Goal: Information Seeking & Learning: Learn about a topic

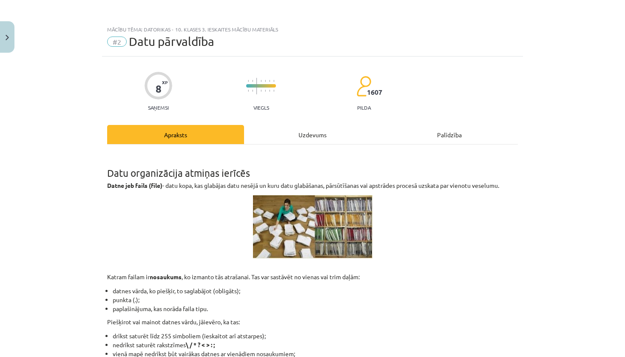
click at [305, 131] on div "Uzdevums" at bounding box center [312, 134] width 137 height 19
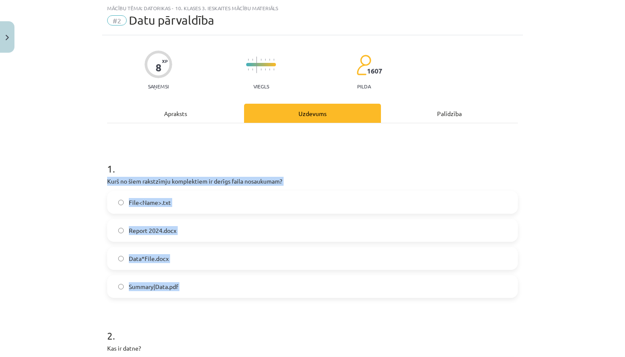
drag, startPoint x: 105, startPoint y: 183, endPoint x: 161, endPoint y: 301, distance: 130.3
copy div "Kurš no šiem rakstzīmju komplektiem ir derīgs faila nosaukumam? File<Name>.txt …"
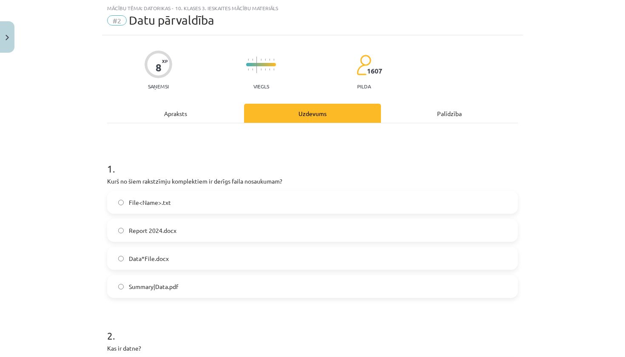
click at [209, 221] on label "Report 2024.docx" at bounding box center [312, 230] width 409 height 21
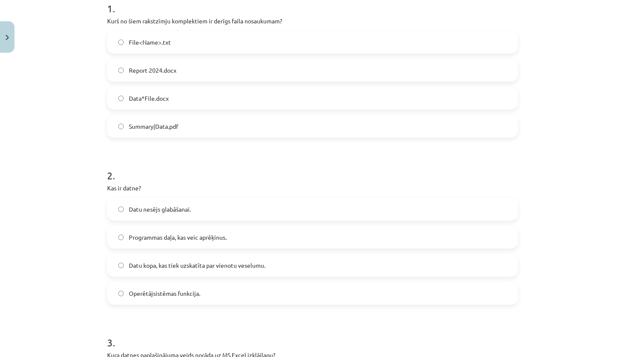
scroll to position [192, 0]
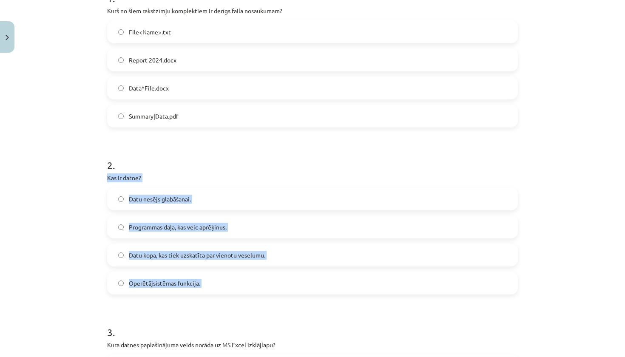
drag, startPoint x: 104, startPoint y: 179, endPoint x: 199, endPoint y: 300, distance: 153.6
click at [199, 300] on div "8 XP Saņemsi Viegls 1607 pilda Apraksts Uzdevums Palīdzība 1 . Kurš no šiem rak…" at bounding box center [312, 202] width 421 height 674
copy div "Kas ir datne? Datu nesējs glabāšanai. Programmas daļa, kas veic aprēķinus. Datu…"
click at [204, 253] on span "Datu kopa, kas tiek uzskatīta par vienotu veselumu." at bounding box center [197, 255] width 137 height 9
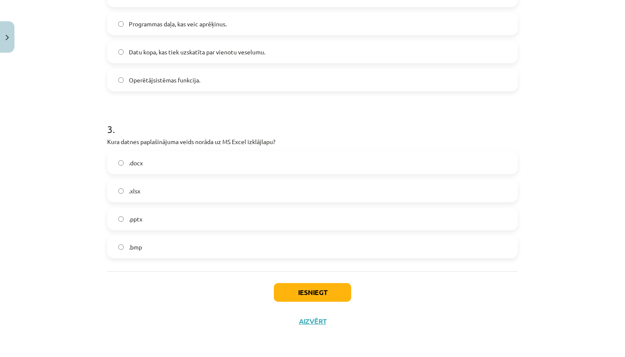
scroll to position [396, 0]
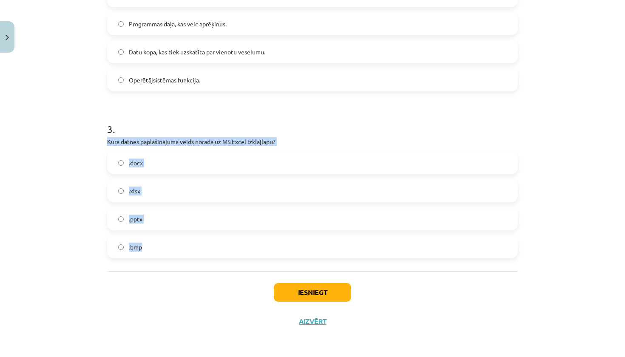
drag, startPoint x: 105, startPoint y: 141, endPoint x: 149, endPoint y: 250, distance: 117.6
copy div "Kura datnes paplašinājuma veids norāda uz MS Excel izklājlapu? .docx .xlsx .ppt…"
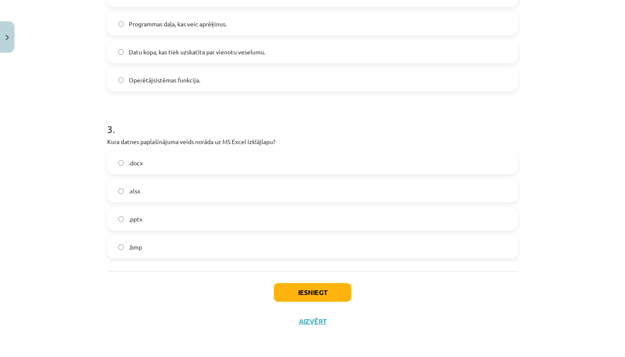
click at [210, 55] on span "Datu kopa, kas tiek uzskatīta par vienotu veselumu." at bounding box center [197, 52] width 137 height 9
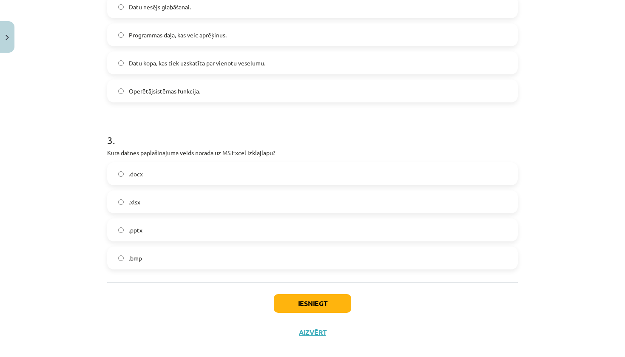
scroll to position [385, 0]
click at [283, 198] on label ".xlsx" at bounding box center [312, 201] width 409 height 21
click at [304, 309] on button "Iesniegt" at bounding box center [312, 302] width 77 height 19
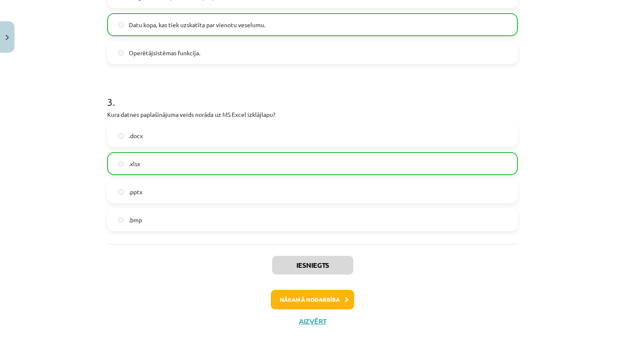
click at [331, 303] on button "Nākamā nodarbība" at bounding box center [312, 300] width 83 height 20
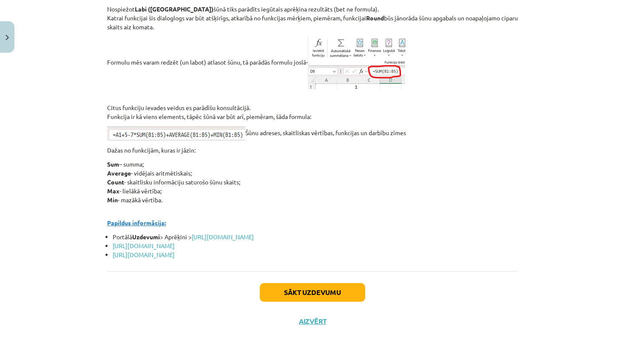
scroll to position [3685, 0]
click at [311, 330] on div "Sākt uzdevumu Aizvērt" at bounding box center [312, 301] width 411 height 60
click at [311, 326] on button "Aizvērt" at bounding box center [312, 321] width 32 height 9
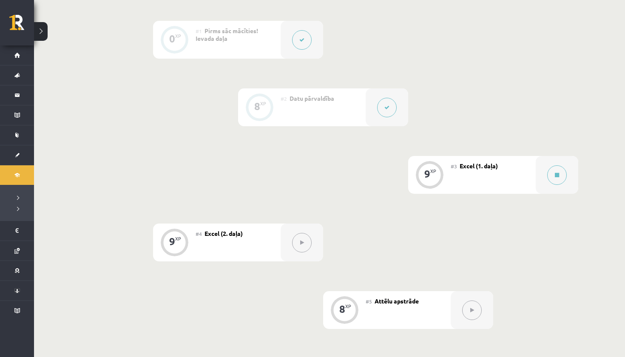
scroll to position [240, 0]
click at [561, 171] on button at bounding box center [557, 175] width 20 height 20
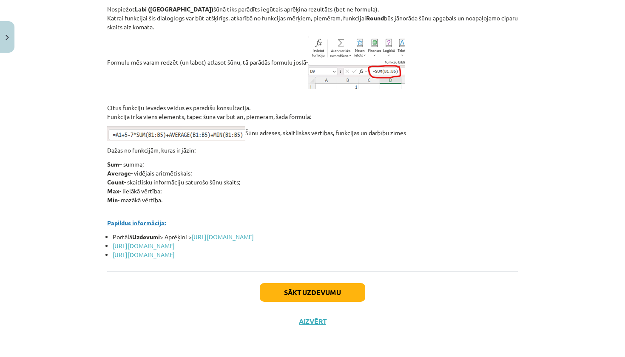
scroll to position [3686, 0]
click at [326, 289] on button "Sākt uzdevumu" at bounding box center [312, 292] width 105 height 19
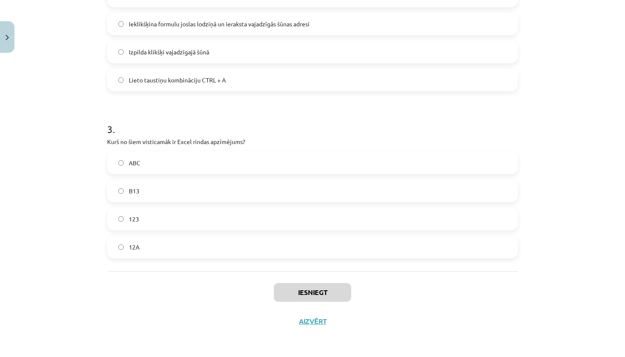
scroll to position [21, 0]
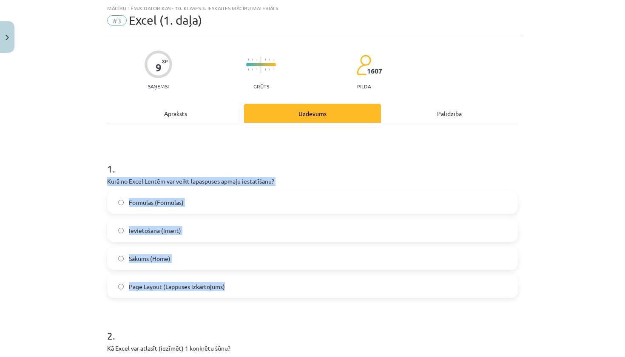
drag, startPoint x: 104, startPoint y: 180, endPoint x: 232, endPoint y: 287, distance: 167.3
copy div "Kurā no Excel Lentēm var veikt lapaspuses apmaļu iestatīšanu? Formulas (Formula…"
click at [174, 283] on span "Page Layout (Lappuses izkārtojums)" at bounding box center [177, 286] width 96 height 9
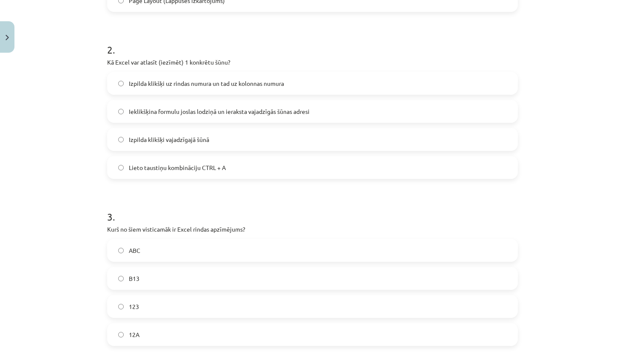
scroll to position [306, 0]
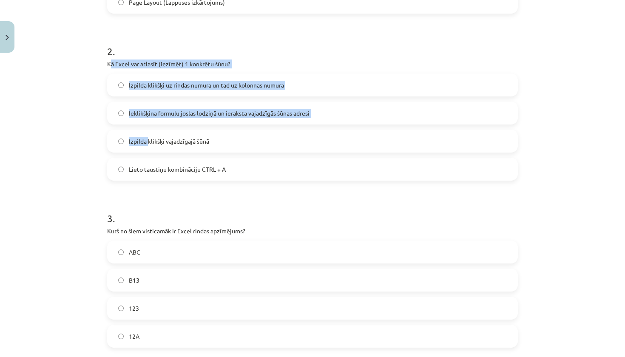
drag, startPoint x: 109, startPoint y: 65, endPoint x: 149, endPoint y: 142, distance: 86.7
click at [149, 142] on div "2 . Kā Excel var atlasīt (iezīmēt) 1 konkrētu šūnu? Izpilda klikšķi uz rindas n…" at bounding box center [312, 106] width 411 height 150
drag, startPoint x: 98, startPoint y: 63, endPoint x: 143, endPoint y: 134, distance: 84.7
click at [144, 134] on div "Mācību tēma: Datorikas - 10. klases 3. ieskaites mācību materiāls #3 Excel (1. …" at bounding box center [312, 178] width 625 height 357
click at [94, 97] on div "Mācību tēma: Datorikas - 10. klases 3. ieskaites mācību materiāls #3 Excel (1. …" at bounding box center [312, 178] width 625 height 357
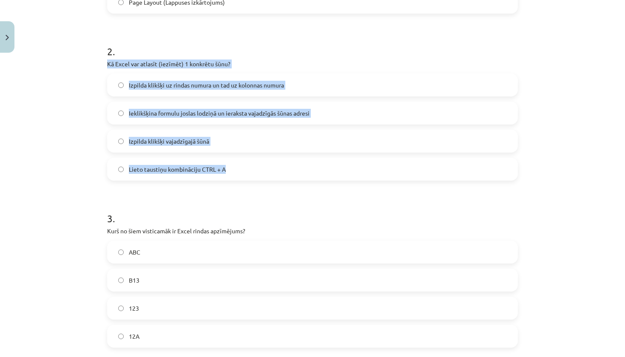
drag, startPoint x: 108, startPoint y: 63, endPoint x: 232, endPoint y: 171, distance: 164.3
click at [232, 171] on div "2 . Kā Excel var atlasīt (iezīmēt) 1 konkrētu šūnu? Izpilda klikšķi uz rindas n…" at bounding box center [312, 106] width 411 height 150
copy div "Kā Excel var atlasīt (iezīmēt) 1 konkrētu šūnu? Izpilda klikšķi uz rindas numur…"
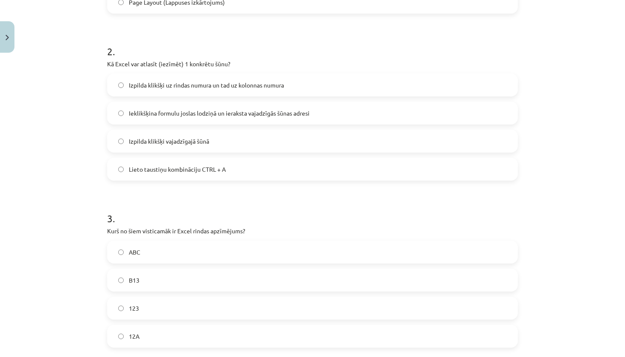
click at [84, 150] on div "Mācību tēma: Datorikas - 10. klases 3. ieskaites mācību materiāls #3 Excel (1. …" at bounding box center [312, 178] width 625 height 357
click at [148, 141] on span "Izpilda klikšķi vajadzīgajā šūnā" at bounding box center [169, 141] width 80 height 9
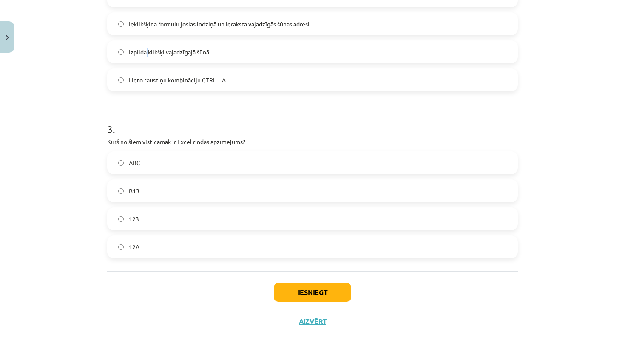
scroll to position [396, 0]
drag, startPoint x: 103, startPoint y: 141, endPoint x: 153, endPoint y: 247, distance: 116.6
copy div "Kurš no šiem visticamāk ir Excel rindas apzīmējums? ABC B13 123 12A"
click at [171, 221] on label "123" at bounding box center [312, 218] width 409 height 21
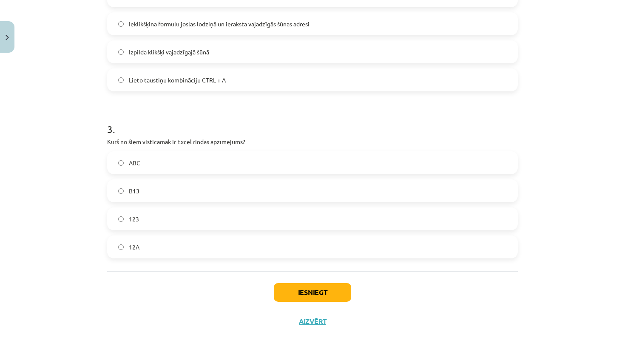
click at [303, 295] on button "Iesniegt" at bounding box center [312, 292] width 77 height 19
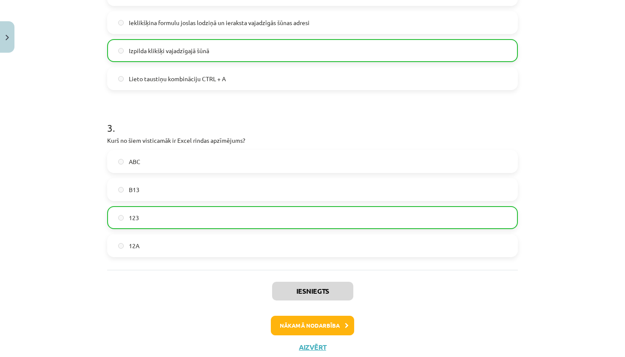
scroll to position [0, 0]
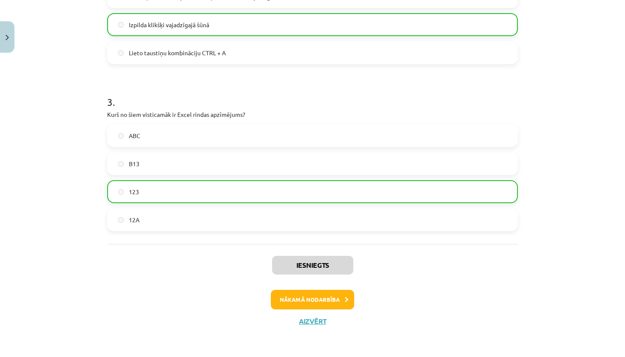
click at [316, 301] on button "Nākamā nodarbība" at bounding box center [312, 300] width 83 height 20
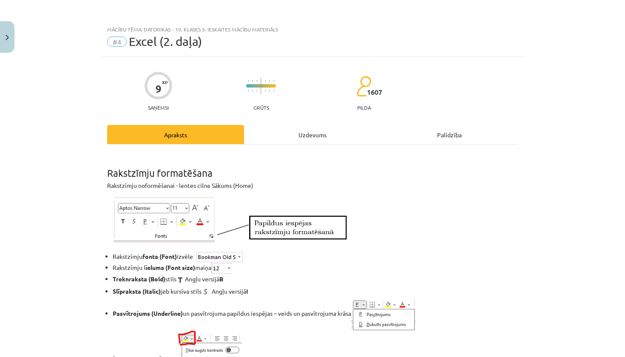
click at [315, 131] on div "Uzdevums" at bounding box center [312, 134] width 137 height 19
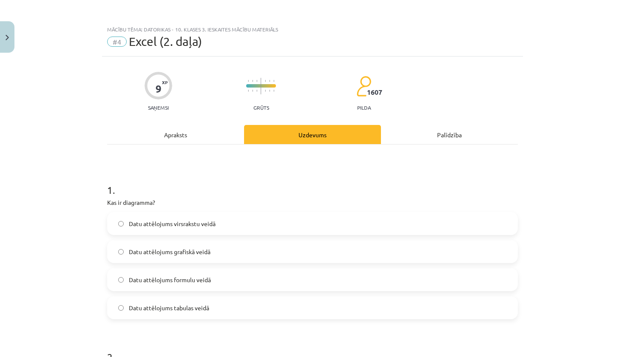
scroll to position [21, 0]
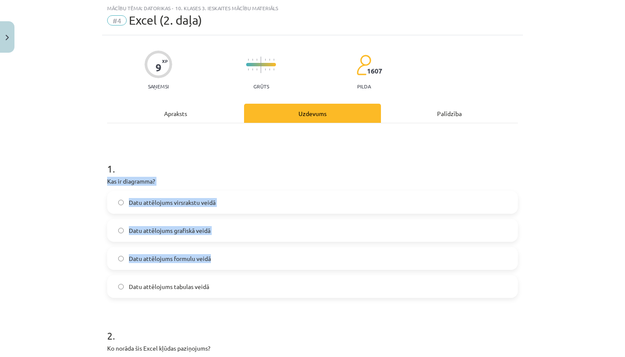
drag, startPoint x: 107, startPoint y: 182, endPoint x: 177, endPoint y: 264, distance: 108.0
click at [177, 264] on div "1 . Kas ir diagramma? Datu attēlojums virsrakstu veidā Datu attēlojums grafiskā…" at bounding box center [312, 223] width 411 height 150
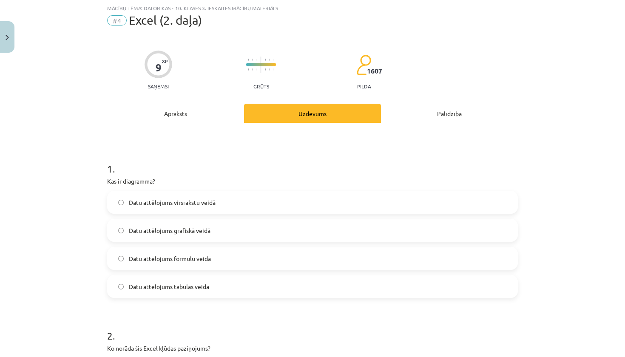
click at [98, 182] on div "Mācību tēma: Datorikas - 10. klases 3. ieskaites mācību materiāls #4 Excel (2. …" at bounding box center [312, 178] width 625 height 357
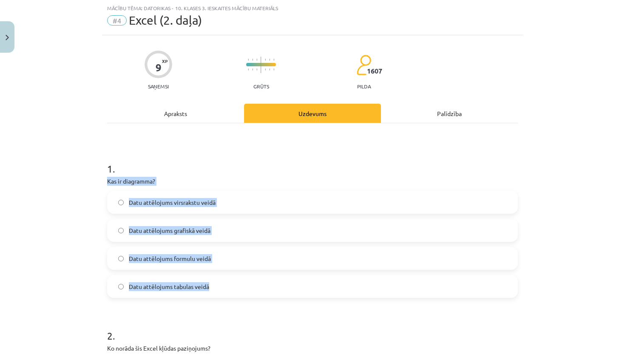
drag, startPoint x: 105, startPoint y: 181, endPoint x: 181, endPoint y: 293, distance: 135.3
copy div "Kas ir diagramma? Datu attēlojums virsrakstu veidā Datu attēlojums grafiskā vei…"
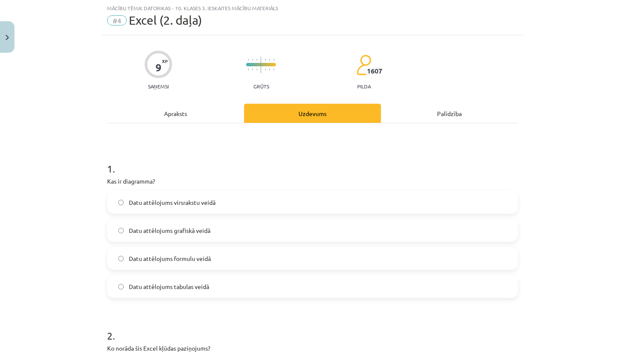
click at [171, 154] on h1 "1 ." at bounding box center [312, 161] width 411 height 26
click at [180, 230] on span "Datu attēlojums grafiskā veidā" at bounding box center [170, 230] width 82 height 9
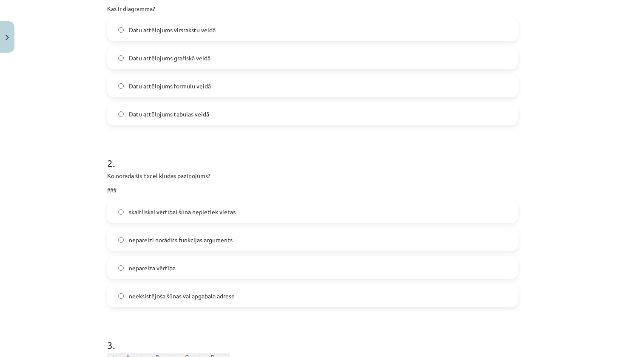
scroll to position [200, 0]
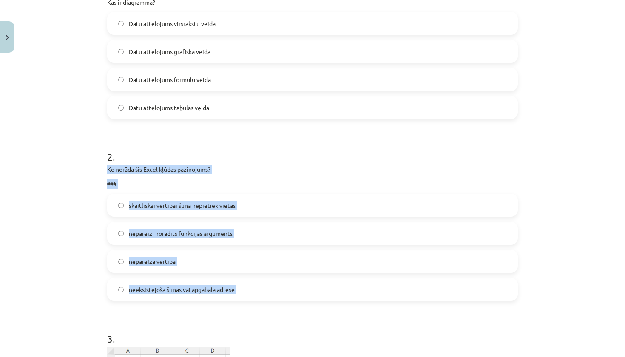
drag, startPoint x: 106, startPoint y: 172, endPoint x: 180, endPoint y: 307, distance: 154.3
click at [180, 307] on div "9 XP Saņemsi Grūts 1607 pilda Apraksts Uzdevums Palīdzība 1 . Kas ir diagramma?…" at bounding box center [312, 244] width 421 height 777
copy div "Ko norāda šis Excel kļūdas paziņojums? ### skaitliskai vērtībai šūnā nepietiek …"
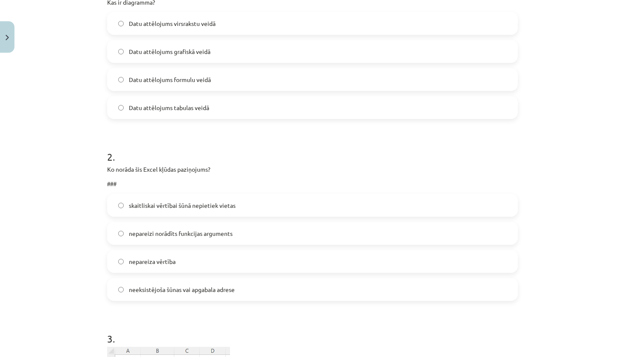
click at [184, 207] on span "skaitliskai vērtībai šūnā nepietiek vietas" at bounding box center [182, 205] width 107 height 9
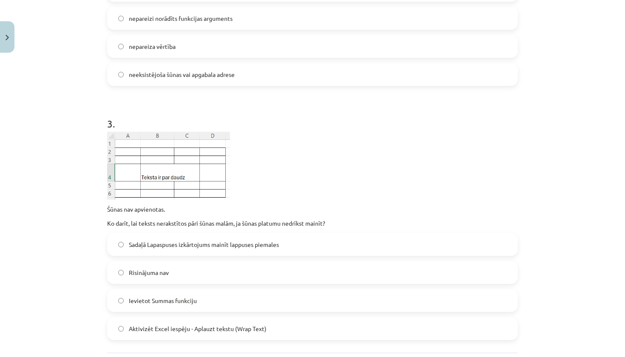
scroll to position [424, 0]
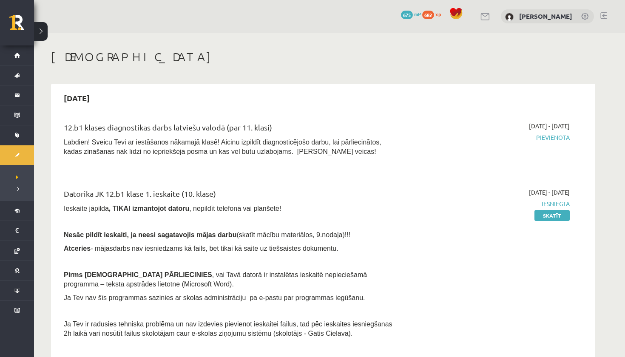
scroll to position [398, 0]
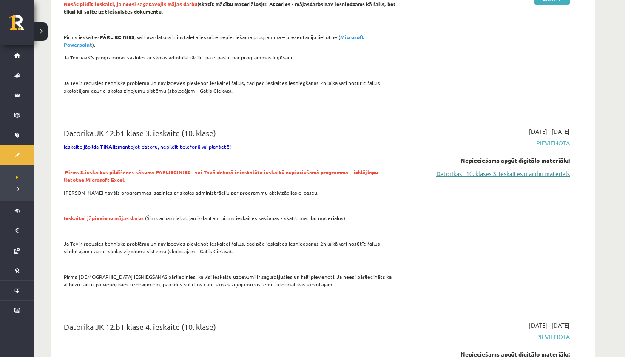
click at [492, 169] on link "Datorikas - 10. klases 3. ieskaites mācību materiāls" at bounding box center [490, 173] width 160 height 9
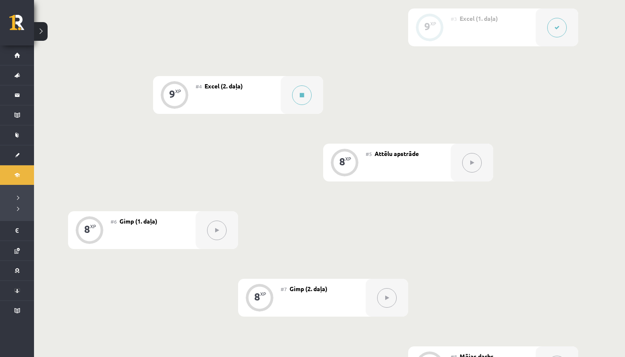
scroll to position [366, 0]
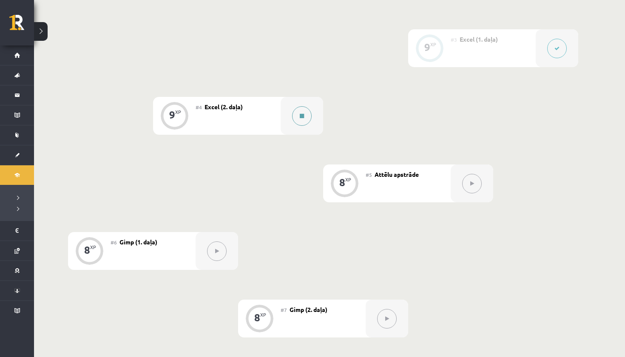
click at [299, 125] on button at bounding box center [302, 116] width 20 height 20
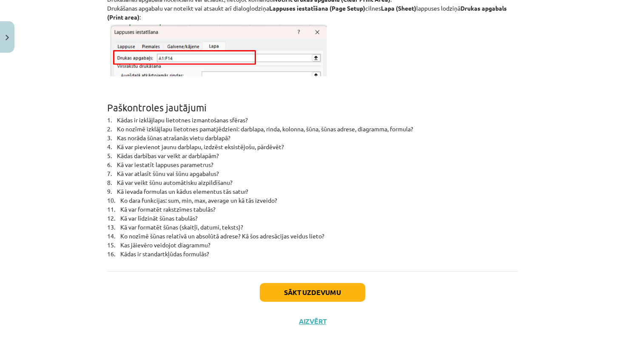
click at [290, 289] on button "Sākt uzdevumu" at bounding box center [312, 292] width 105 height 19
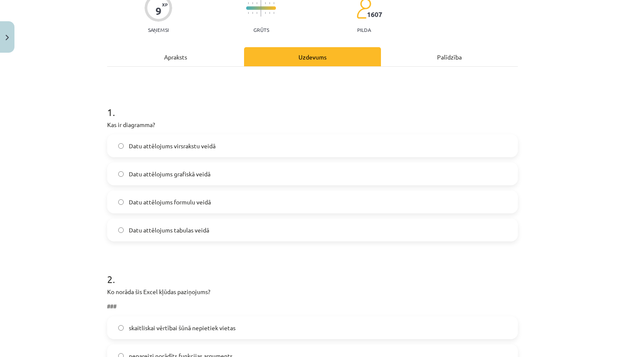
scroll to position [21, 0]
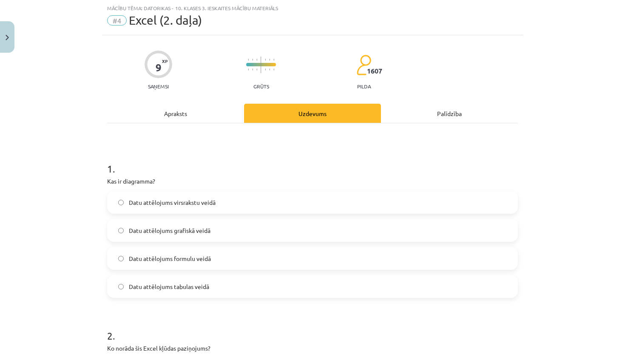
click at [152, 223] on label "Datu attēlojums grafiskā veidā" at bounding box center [312, 230] width 409 height 21
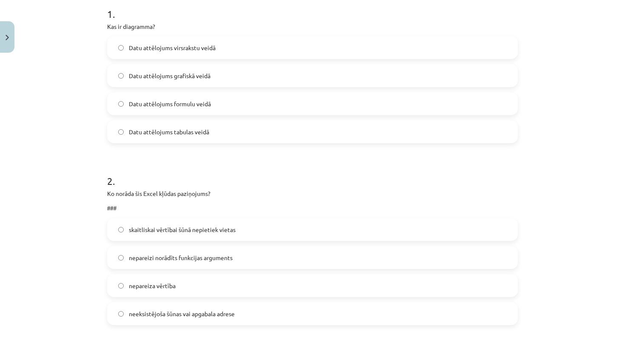
scroll to position [176, 0]
click at [159, 253] on span "nepareizi norādīts funkcijas arguments" at bounding box center [181, 257] width 104 height 9
click at [169, 228] on span "skaitliskai vērtībai šūnā nepietiek vietas" at bounding box center [182, 229] width 107 height 9
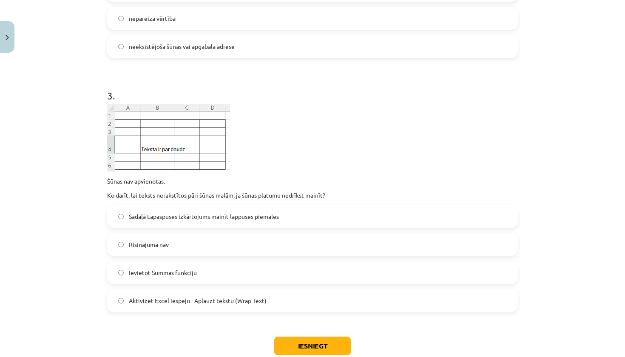
scroll to position [444, 0]
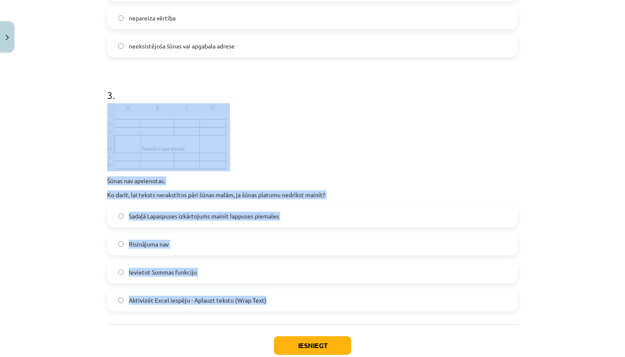
drag, startPoint x: 104, startPoint y: 111, endPoint x: 216, endPoint y: 311, distance: 228.9
click at [216, 311] on div "9 XP Saņemsi Grūts 1607 pilda Apraksts Uzdevums Palīdzība 1 . Kas ir diagramma?…" at bounding box center [312, 1] width 421 height 777
copy div "Šūnas nav apvienotas. Ko darīt, lai teksts nerakstītos pāri šūnas malām, ja šūn…"
click at [176, 287] on div "Sadaļā Lapaspuses izkārtojums mainīt lappuses piemales Risinājuma nav Ievietot …" at bounding box center [312, 258] width 411 height 107
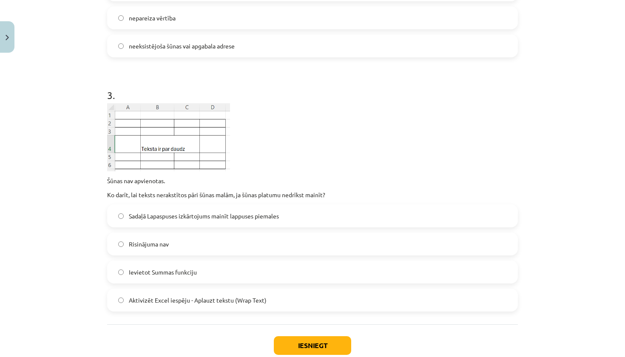
click at [175, 305] on label "Aktivizēt Excel iespēju - Aplauzt tekstu (Wrap Text)" at bounding box center [312, 300] width 409 height 21
click at [300, 345] on button "Iesniegt" at bounding box center [312, 345] width 77 height 19
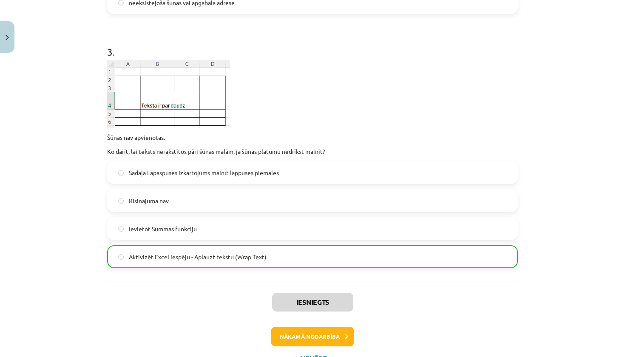
scroll to position [494, 0]
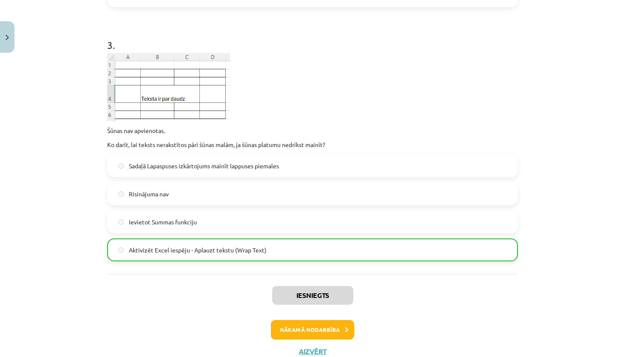
click at [321, 333] on button "Nākamā nodarbība" at bounding box center [312, 330] width 83 height 20
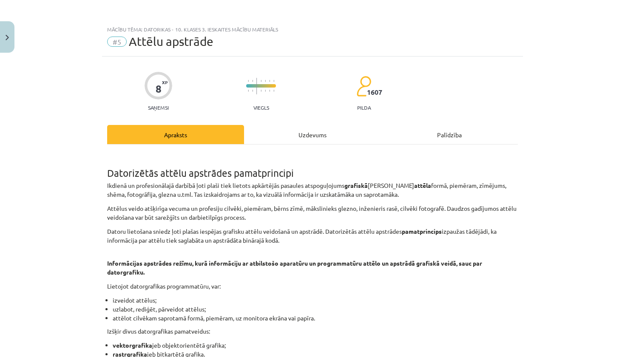
scroll to position [0, 0]
click at [297, 130] on div "Uzdevums" at bounding box center [312, 134] width 137 height 19
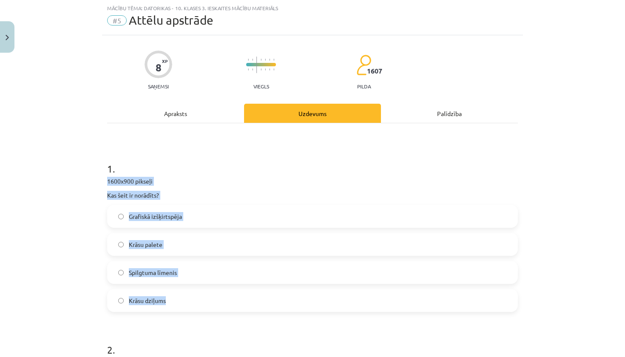
drag, startPoint x: 108, startPoint y: 180, endPoint x: 172, endPoint y: 305, distance: 140.4
click at [172, 305] on div "1 . 1600x900 pikseļi Kas šeit ir norādīts? Grafiskā izšķirtspēja Krāsu palete S…" at bounding box center [312, 230] width 411 height 164
copy div "1600x900 pikseļi Kas šeit ir norādīts? Grafiskā izšķirtspēja Krāsu palete Spilg…"
click at [181, 212] on span "Grafiskā izšķirtspēja" at bounding box center [155, 216] width 53 height 9
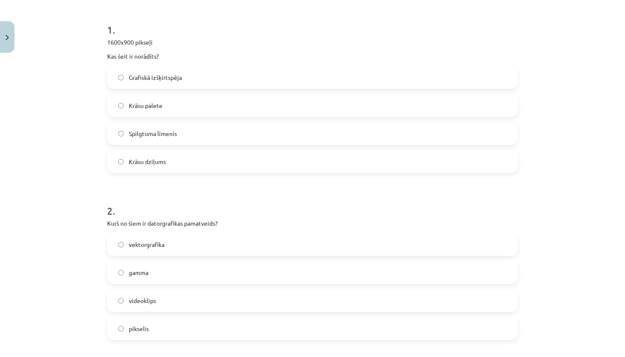
scroll to position [170, 0]
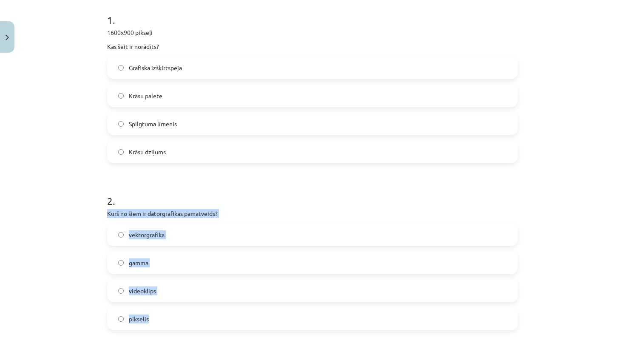
drag, startPoint x: 106, startPoint y: 213, endPoint x: 151, endPoint y: 318, distance: 114.7
click at [151, 318] on div "8 XP Saņemsi Viegls 1607 pilda Apraksts Uzdevums Palīdzība 1 . 1600x900 pikseļi…" at bounding box center [312, 230] width 421 height 688
copy div "Kurš no šiem ir datorgrafikas pamatveids? vektorgrafika gamma videoklips piksel…"
click at [183, 229] on label "vektorgrafika" at bounding box center [312, 234] width 409 height 21
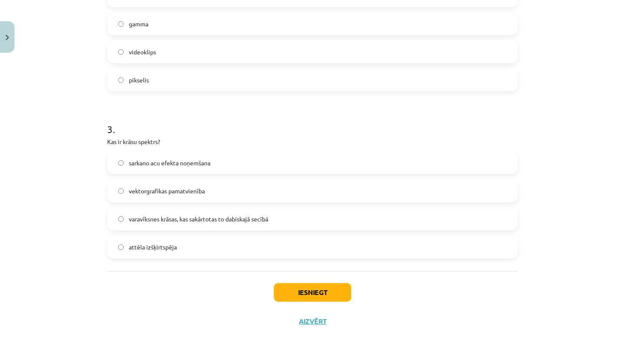
scroll to position [410, 0]
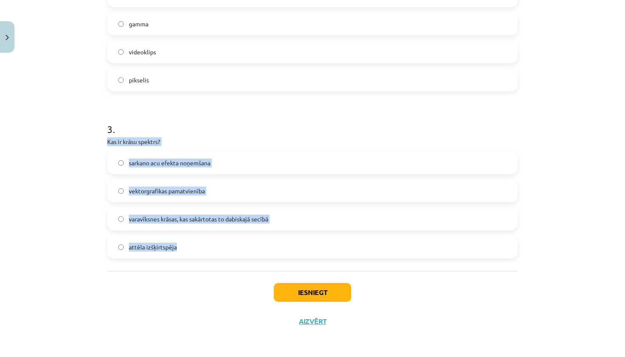
drag, startPoint x: 107, startPoint y: 140, endPoint x: 174, endPoint y: 253, distance: 131.0
copy div "Kas ir krāsu spektrs? sarkano acu efekta noņemšana vektorgrafikas pamatvienība …"
click at [174, 215] on span "varavīksnes krāsas, kas sakārtotas to dabiskajā secībā" at bounding box center [198, 219] width 139 height 9
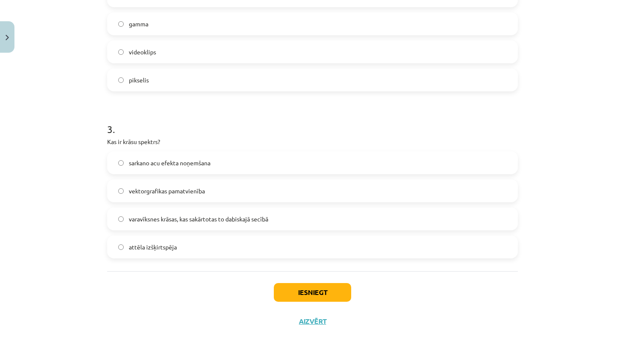
click at [292, 288] on button "Iesniegt" at bounding box center [312, 292] width 77 height 19
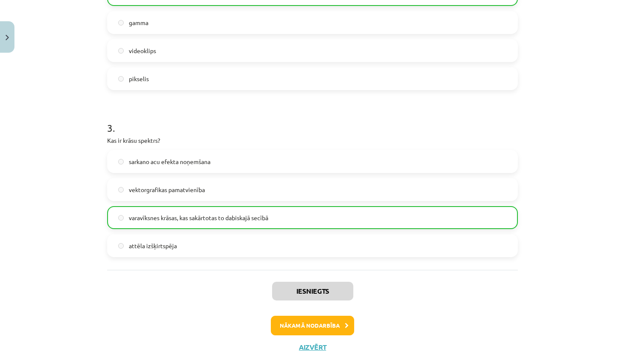
click at [303, 331] on button "Nākamā nodarbība" at bounding box center [312, 326] width 83 height 20
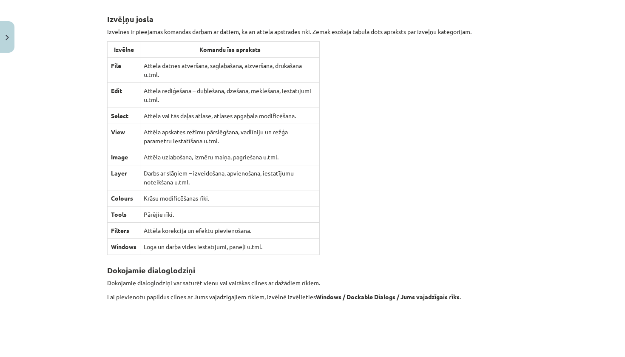
scroll to position [0, 0]
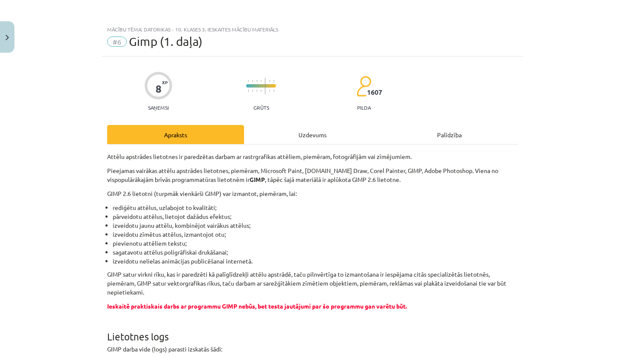
click at [317, 128] on div "Uzdevums" at bounding box center [312, 134] width 137 height 19
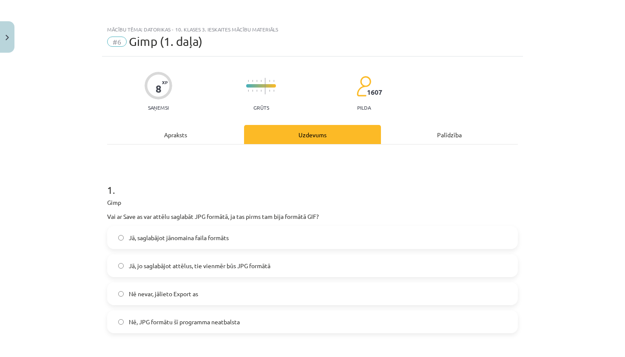
scroll to position [21, 0]
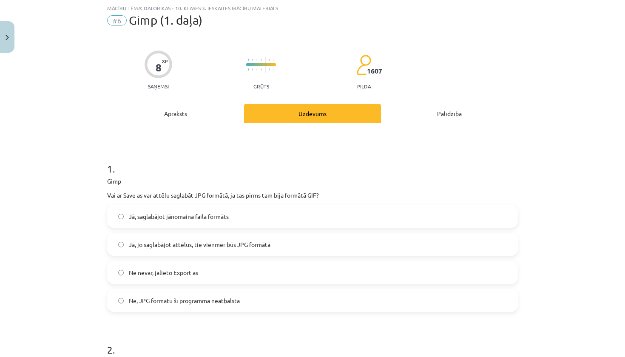
click at [109, 184] on p "Gimp" at bounding box center [312, 181] width 411 height 9
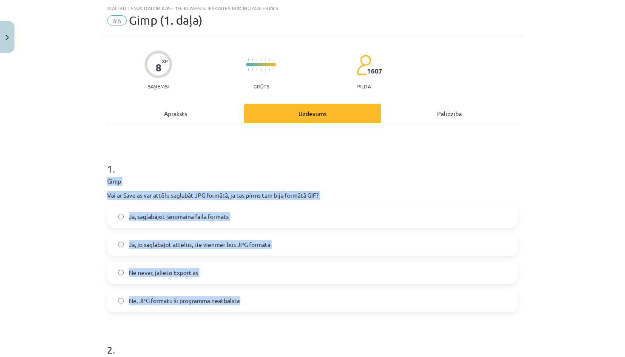
drag, startPoint x: 107, startPoint y: 182, endPoint x: 245, endPoint y: 305, distance: 184.9
copy div "Gimp Vai ar Save as var attēlu saglabāt JPG formātā, ja tas pirms tam bija form…"
click at [243, 273] on label "Nē nevar, jālieto Export as" at bounding box center [312, 272] width 409 height 21
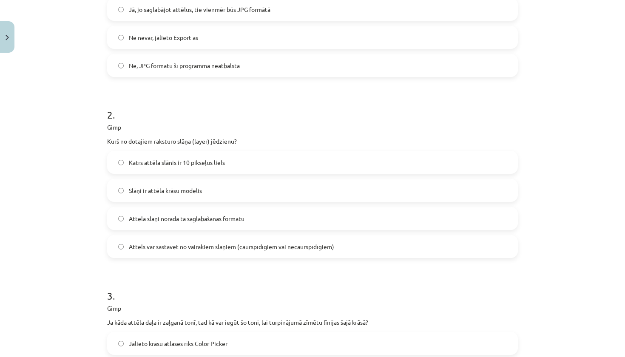
scroll to position [272, 0]
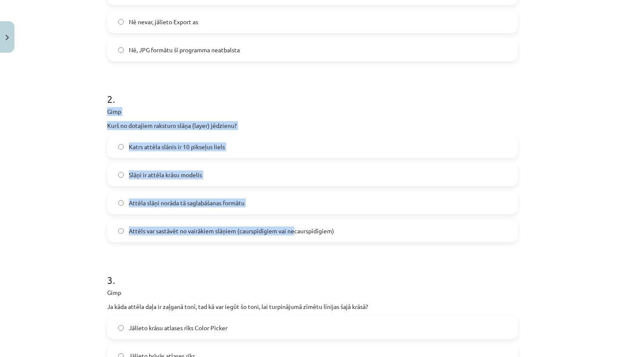
drag, startPoint x: 105, startPoint y: 112, endPoint x: 294, endPoint y: 232, distance: 223.7
click at [294, 232] on div "8 XP Saņemsi Grūts 1607 pilda Apraksts Uzdevums Palīdzība 1 . Gimp Vai ar Save …" at bounding box center [312, 142] width 421 height 717
copy div "Gimp Kurš no dotajiem raksturo slāņa (layer) jēdzienu? Katrs attēla slānis ir 1…"
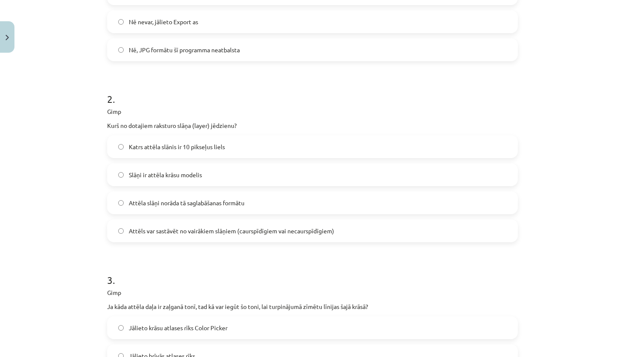
click at [106, 114] on div "8 XP Saņemsi Grūts 1607 pilda Apraksts Uzdevums Palīdzība 1 . Gimp Vai ar Save …" at bounding box center [312, 142] width 421 height 717
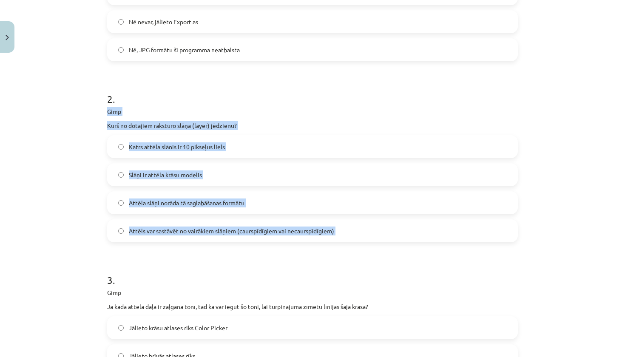
drag, startPoint x: 106, startPoint y: 114, endPoint x: 340, endPoint y: 234, distance: 263.0
click at [340, 234] on div "8 XP Saņemsi Grūts 1607 pilda Apraksts Uzdevums Palīdzība 1 . Gimp Vai ar Save …" at bounding box center [312, 142] width 421 height 717
copy div "Gimp Kurš no dotajiem raksturo slāņa (layer) jēdzienu? Katrs attēla slānis ir 1…"
click at [203, 232] on span "Attēls var sastāvēt no vairākiem slāņiem (caurspīdīgiem vai necaurspīdīgiem)" at bounding box center [231, 231] width 205 height 9
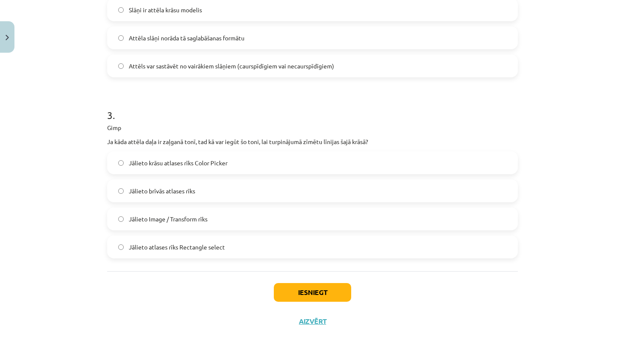
scroll to position [438, 0]
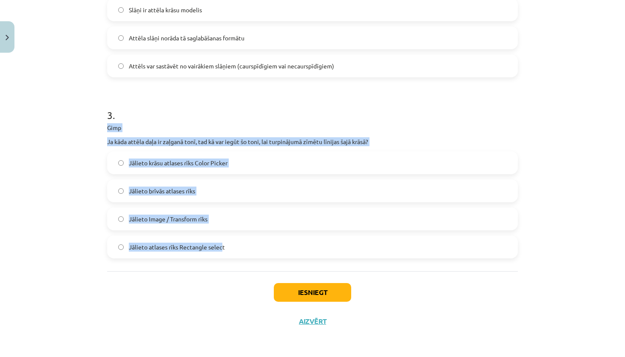
drag, startPoint x: 107, startPoint y: 126, endPoint x: 221, endPoint y: 248, distance: 166.4
click at [221, 248] on div "3 . Gimp Ja kāda attēla daļa ir zaļganā tonī, tad kā var iegūt šo toni, lai tur…" at bounding box center [312, 176] width 411 height 164
copy div "Gimp Ja kāda attēla daļa ir zaļganā tonī, tad kā var iegūt šo toni, lai turpinā…"
click at [172, 160] on span "Jālieto krāsu atlases rīks Color Picker" at bounding box center [178, 163] width 99 height 9
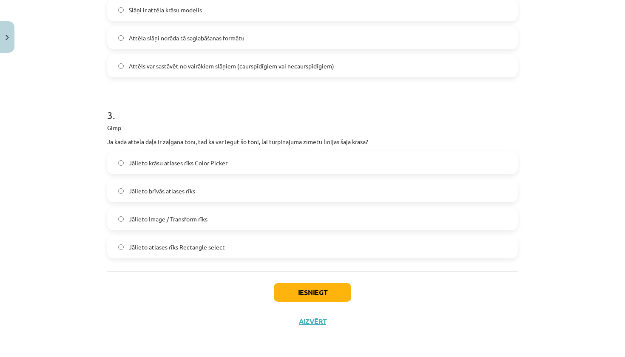
click at [325, 292] on button "Iesniegt" at bounding box center [312, 292] width 77 height 19
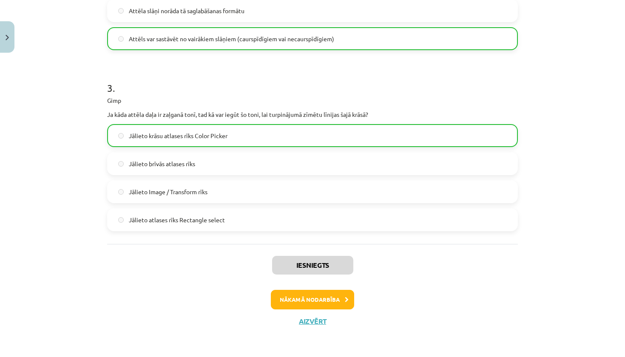
click at [315, 291] on button "Nākamā nodarbība" at bounding box center [312, 300] width 83 height 20
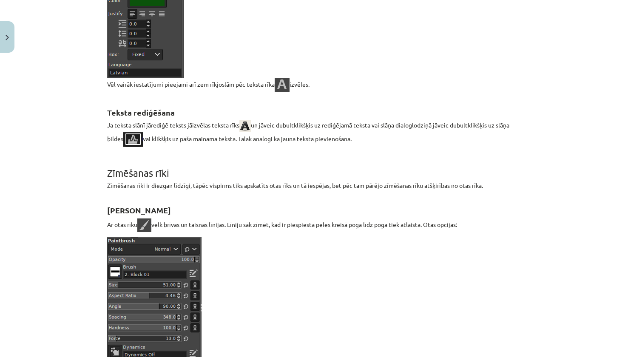
scroll to position [21, 0]
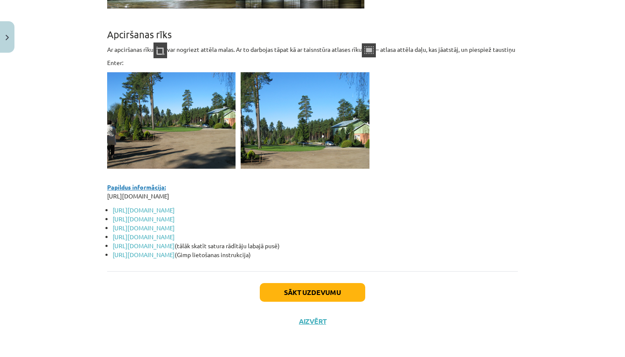
click at [315, 291] on button "Sākt uzdevumu" at bounding box center [312, 292] width 105 height 19
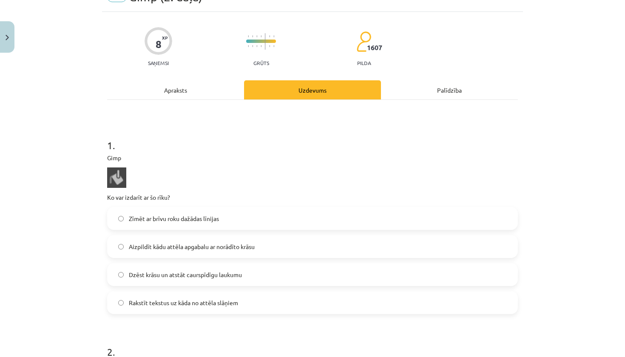
scroll to position [51, 0]
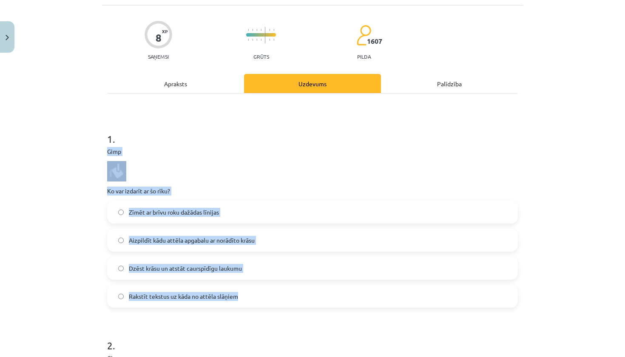
drag, startPoint x: 108, startPoint y: 152, endPoint x: 149, endPoint y: 304, distance: 157.3
click at [149, 304] on div "1 . Gimp Ko var izdarīt ar šo rīku? Zīmēt ar brīvu roku dažādas līnijas Aizpild…" at bounding box center [312, 213] width 411 height 190
copy div "Gimp Ko var izdarīt ar šo rīku? Zīmēt ar brīvu roku dažādas līnijas Aizpildīt k…"
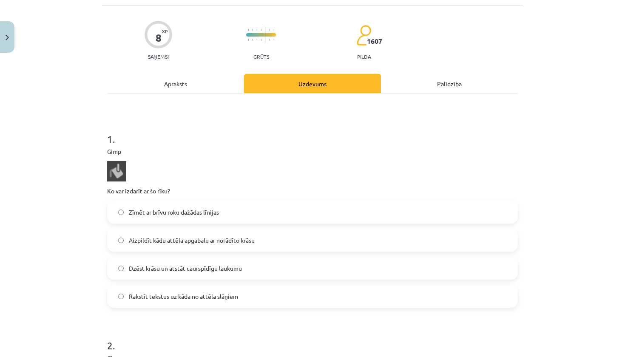
click at [130, 150] on p "Gimp" at bounding box center [312, 151] width 411 height 9
click at [120, 172] on img at bounding box center [116, 171] width 19 height 20
click at [222, 243] on span "Aizpildīt kādu attēla apgabalu ar norādīto krāsu" at bounding box center [192, 240] width 126 height 9
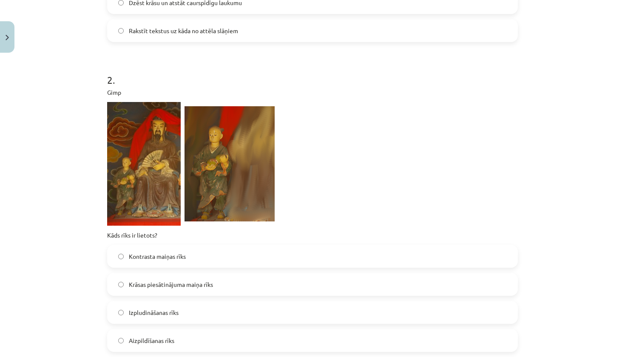
scroll to position [319, 0]
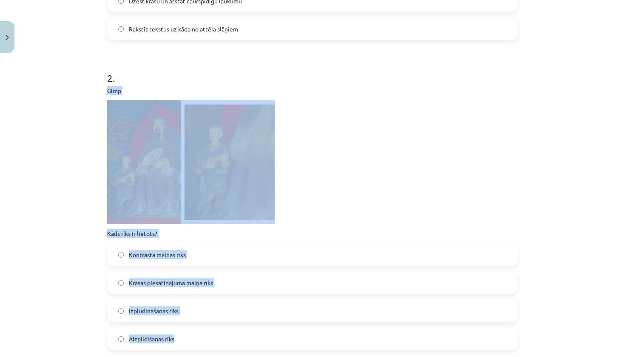
drag, startPoint x: 105, startPoint y: 88, endPoint x: 187, endPoint y: 340, distance: 264.3
click at [187, 340] on div "8 XP Saņemsi Grūts 1607 pilda Apraksts Uzdevums Palīdzība 1 . Gimp Ko var izdar…" at bounding box center [312, 166] width 421 height 857
copy div "Gimp Kāds rīks ir lietots? Kontrasta maiņas rīks Krāsas piesātinājuma maiņa rīk…"
click at [138, 188] on img at bounding box center [144, 162] width 74 height 124
click at [231, 159] on img at bounding box center [230, 162] width 90 height 115
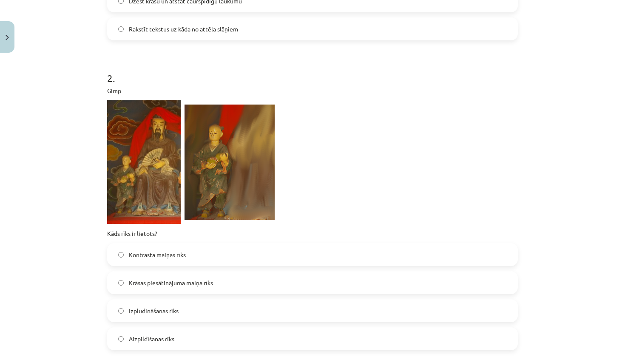
click at [79, 163] on div "Mācību tēma: Datorikas - 10. klases 3. ieskaites mācību materiāls #7 Gimp (2. d…" at bounding box center [312, 178] width 625 height 357
click at [178, 312] on span "Izpludināšanas rīks" at bounding box center [154, 311] width 50 height 9
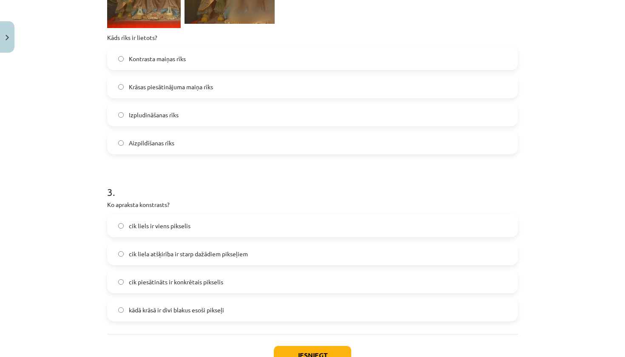
scroll to position [522, 0]
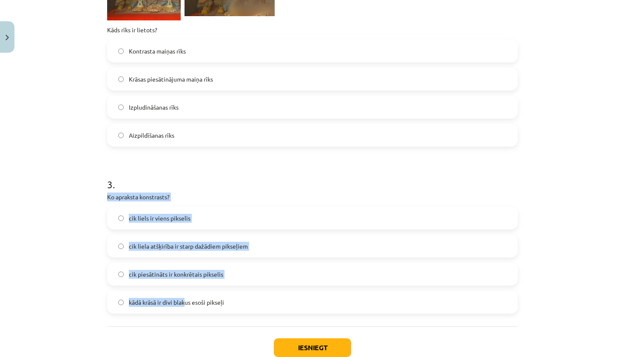
drag, startPoint x: 107, startPoint y: 198, endPoint x: 186, endPoint y: 304, distance: 132.8
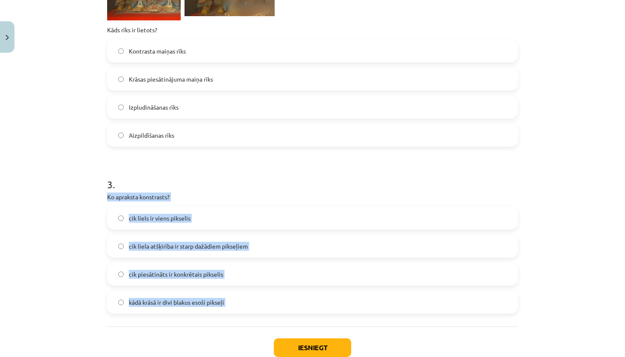
drag, startPoint x: 103, startPoint y: 196, endPoint x: 225, endPoint y: 300, distance: 160.5
click at [175, 243] on span "cik liela atšķirība ir starp dažādiem pikseļiem" at bounding box center [188, 246] width 119 height 9
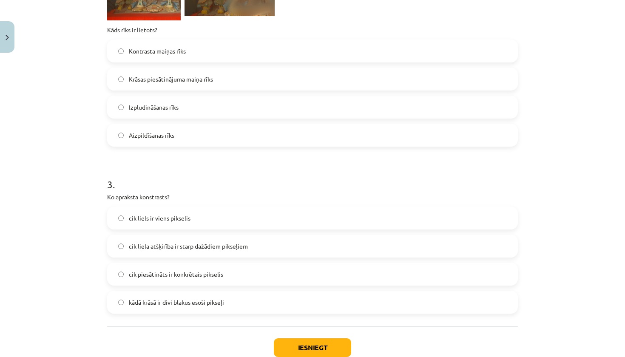
click at [307, 343] on button "Iesniegt" at bounding box center [312, 347] width 77 height 19
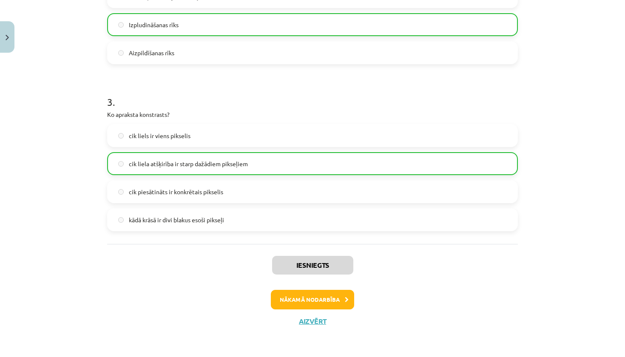
click at [333, 299] on button "Nākamā nodarbība" at bounding box center [312, 300] width 83 height 20
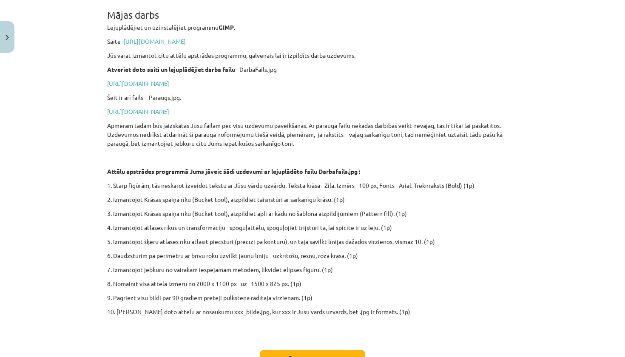
scroll to position [156, 0]
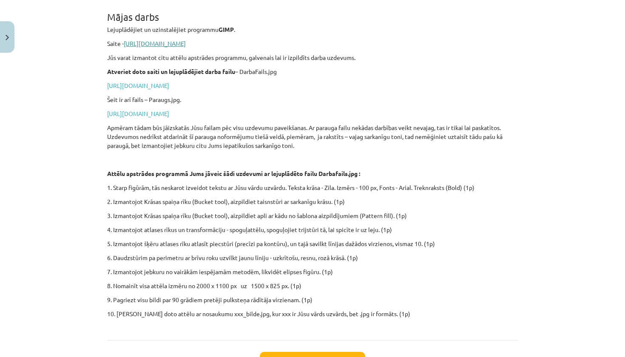
click at [186, 45] on link "[URL][DOMAIN_NAME]" at bounding box center [155, 44] width 62 height 8
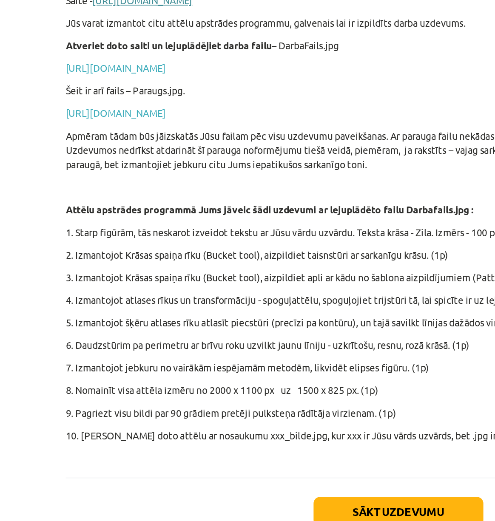
scroll to position [62, 0]
click at [27, 108] on div "Mācību tēma: Datorikas - 10. klases 3. ieskaites mācību materiāls #8 Mājas darb…" at bounding box center [247, 260] width 495 height 521
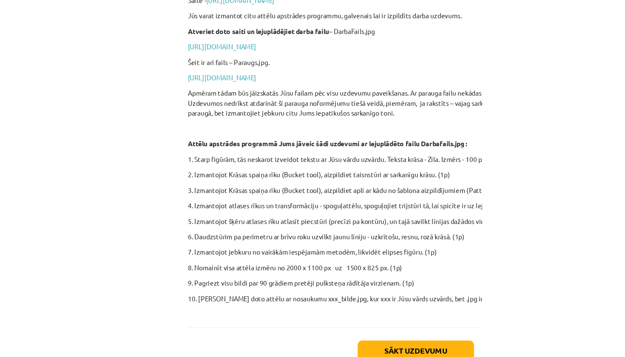
scroll to position [53, 0]
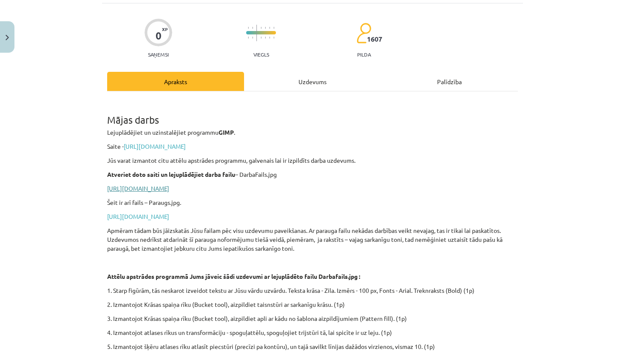
click at [169, 188] on link "[URL][DOMAIN_NAME]" at bounding box center [138, 189] width 62 height 8
click at [169, 216] on link "[URL][DOMAIN_NAME]" at bounding box center [138, 217] width 62 height 8
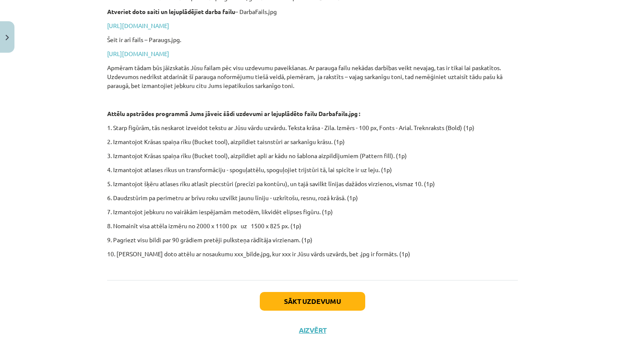
scroll to position [215, 0]
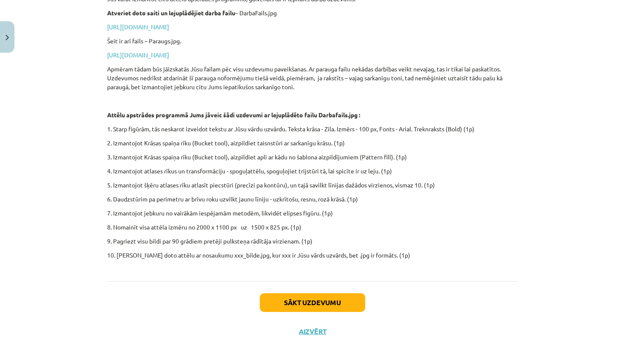
click at [301, 296] on button "Sākt uzdevumu" at bounding box center [312, 302] width 105 height 19
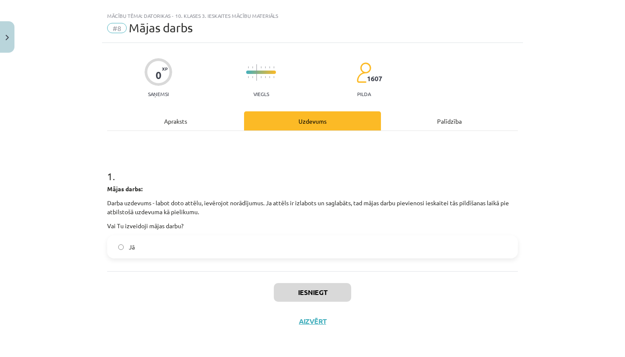
click at [284, 250] on label "Jā" at bounding box center [312, 246] width 409 height 21
click at [312, 291] on button "Iesniegt" at bounding box center [312, 292] width 77 height 19
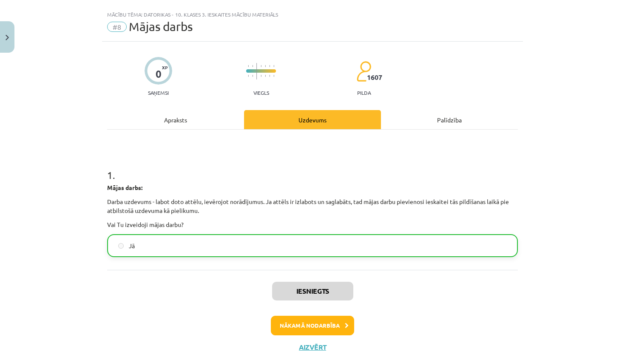
click at [303, 331] on button "Nākamā nodarbība" at bounding box center [312, 326] width 83 height 20
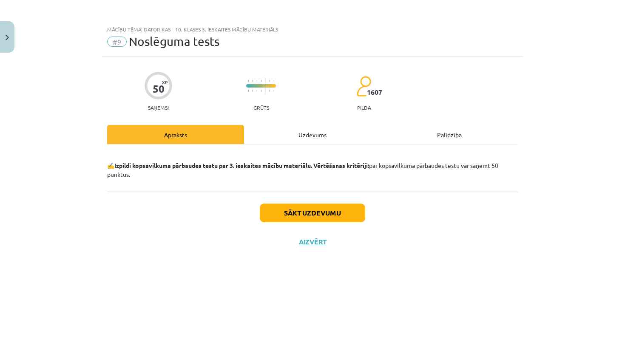
click at [286, 215] on button "Sākt uzdevumu" at bounding box center [312, 213] width 105 height 19
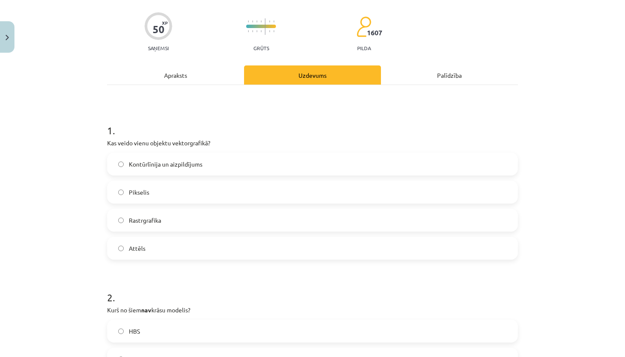
scroll to position [60, 0]
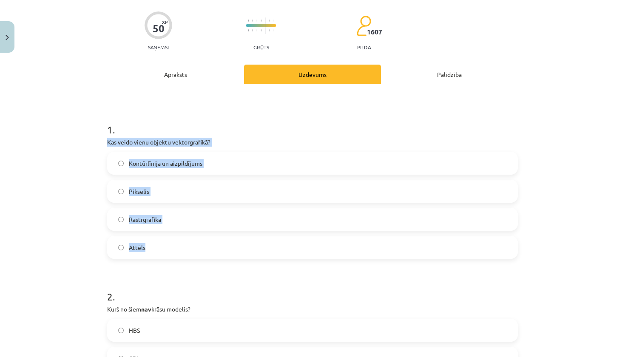
drag, startPoint x: 108, startPoint y: 142, endPoint x: 173, endPoint y: 249, distance: 124.9
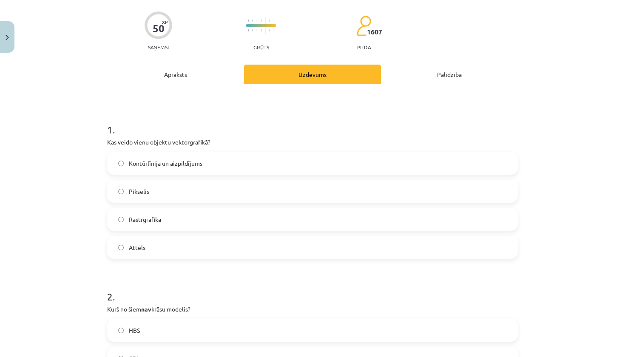
click at [569, 1] on div "Mācību tēma: Datorikas - 10. klases 3. ieskaites mācību materiāls #9 Noslēguma …" at bounding box center [312, 178] width 625 height 357
click at [164, 168] on span "Kontūrlīnija un aizpildījums" at bounding box center [166, 163] width 74 height 9
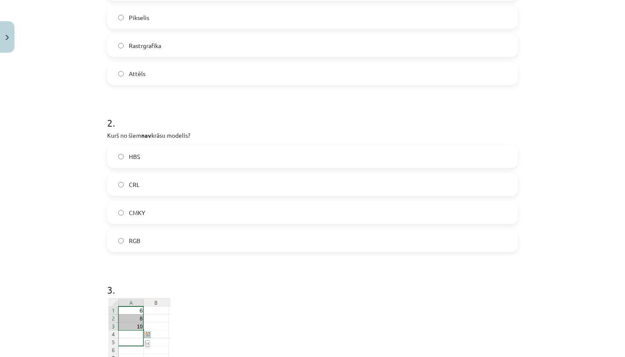
scroll to position [237, 0]
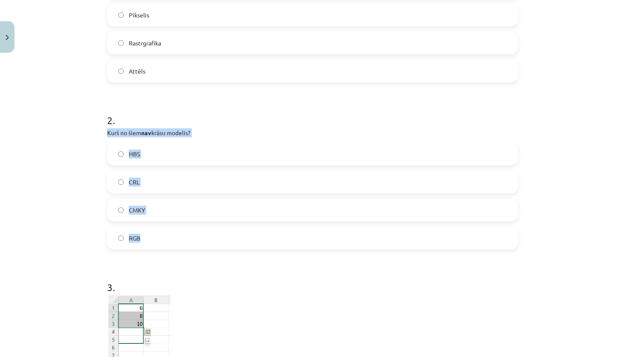
drag, startPoint x: 104, startPoint y: 133, endPoint x: 128, endPoint y: 244, distance: 113.1
click at [127, 179] on label "CRL" at bounding box center [312, 181] width 409 height 21
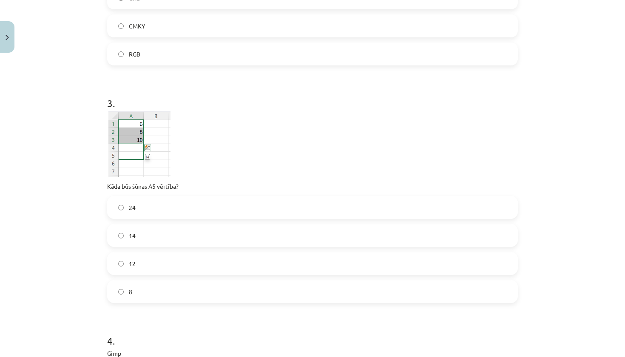
scroll to position [425, 0]
click at [142, 229] on label "14" at bounding box center [312, 231] width 409 height 21
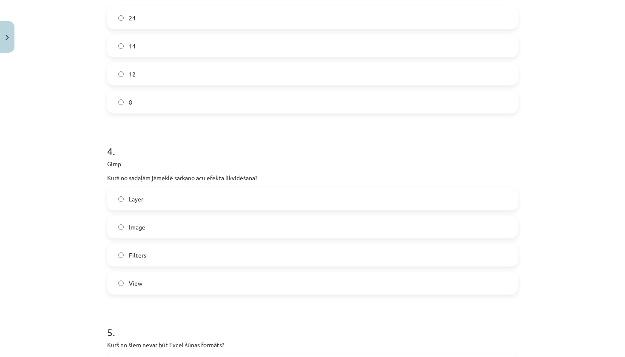
scroll to position [613, 0]
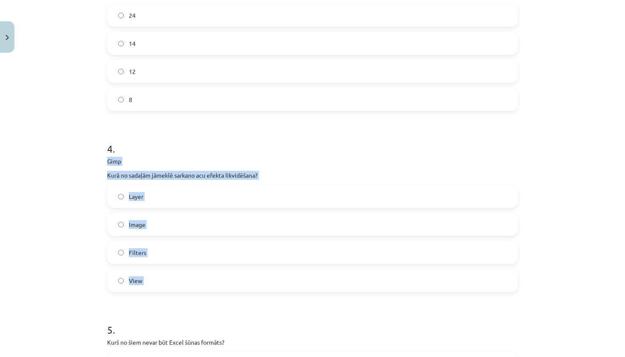
drag, startPoint x: 105, startPoint y: 159, endPoint x: 132, endPoint y: 295, distance: 139.2
click at [142, 255] on span "Filters" at bounding box center [137, 252] width 17 height 9
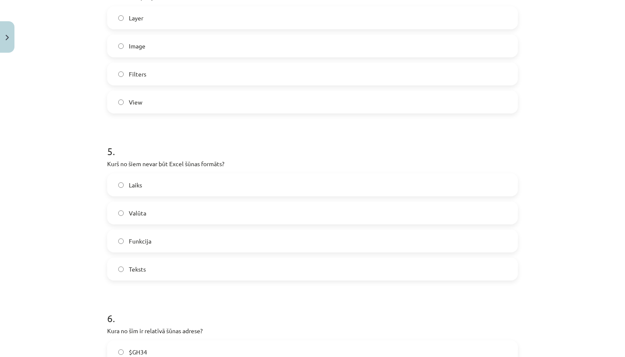
scroll to position [793, 0]
drag, startPoint x: 106, startPoint y: 159, endPoint x: 138, endPoint y: 272, distance: 117.1
click at [138, 272] on div "50 XP Saņemsi Grūts 1607 pilda Apraksts Uzdevums Palīdzība 1 . Kas veido vienu …" at bounding box center [312, 268] width 421 height 2009
click at [144, 239] on span "Funkcija" at bounding box center [140, 240] width 23 height 9
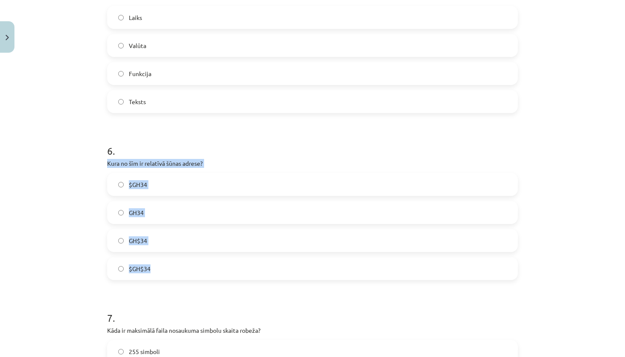
drag, startPoint x: 103, startPoint y: 163, endPoint x: 157, endPoint y: 271, distance: 120.4
click at [157, 271] on div "50 XP Saņemsi Grūts 1607 pilda Apraksts Uzdevums Palīdzība 1 . Kas veido vienu …" at bounding box center [312, 101] width 421 height 2009
click at [134, 210] on span "GH34" at bounding box center [136, 212] width 15 height 9
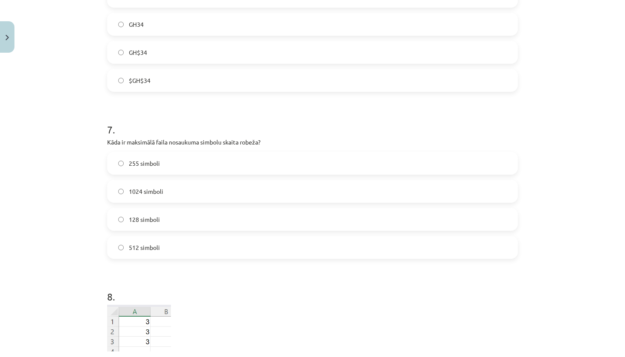
scroll to position [1154, 0]
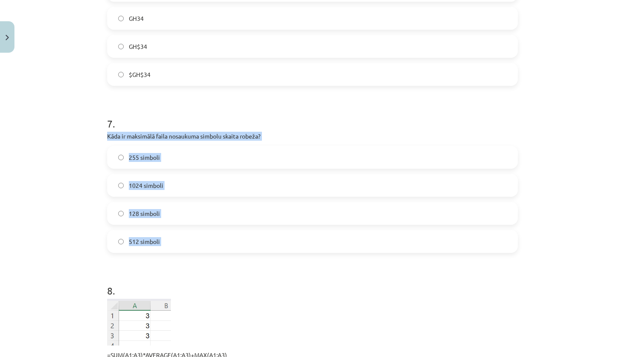
drag, startPoint x: 104, startPoint y: 135, endPoint x: 126, endPoint y: 257, distance: 124.0
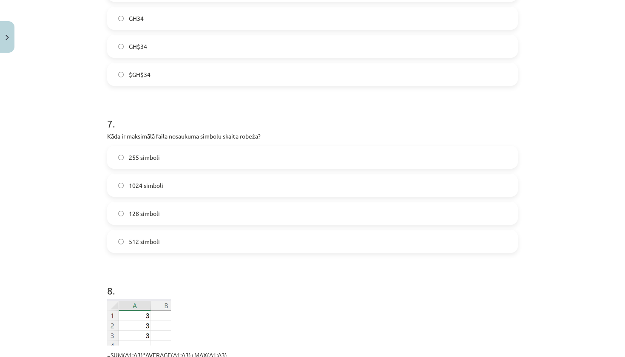
click at [171, 158] on label "255 simboli" at bounding box center [312, 157] width 409 height 21
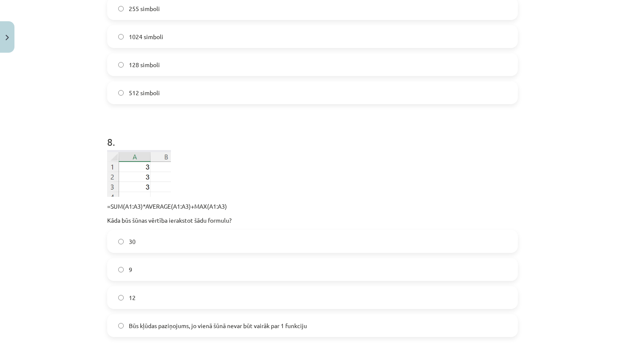
scroll to position [1303, 0]
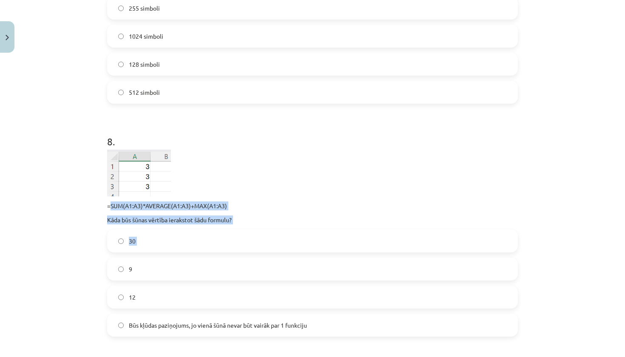
drag, startPoint x: 109, startPoint y: 203, endPoint x: 165, endPoint y: 265, distance: 83.1
click at [165, 265] on div "8 . =SUM(A1:A3)*AVERAGE(A1:A3)+MAX(A1:A3) Kāda būs šūnas vērtība ierakstot šādu…" at bounding box center [312, 229] width 411 height 216
drag, startPoint x: 104, startPoint y: 206, endPoint x: 188, endPoint y: 347, distance: 164.7
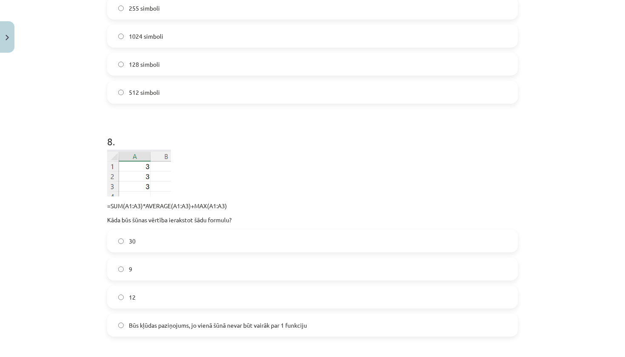
click at [127, 179] on img at bounding box center [139, 173] width 64 height 47
click at [135, 242] on span "30" at bounding box center [132, 241] width 7 height 9
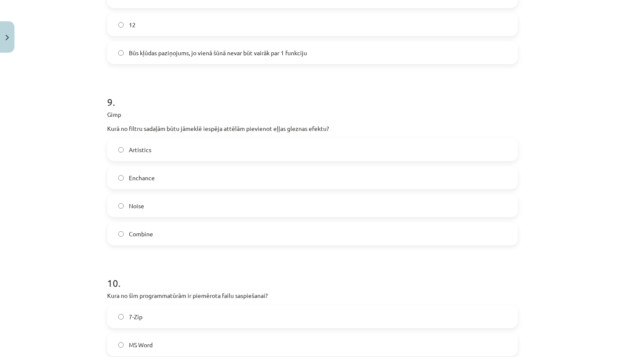
scroll to position [1577, 0]
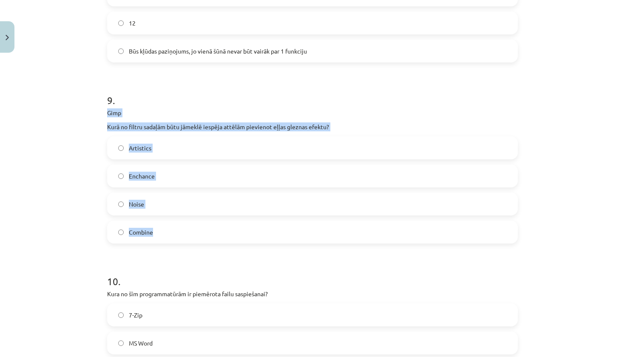
drag, startPoint x: 108, startPoint y: 113, endPoint x: 146, endPoint y: 242, distance: 134.3
click at [146, 242] on div "9 . Gimp Kurā no filtru sadaļām būtu jāmeklē iespēja attēlām pievienot eļļas gl…" at bounding box center [312, 162] width 411 height 164
click at [143, 156] on label "Artistics" at bounding box center [312, 147] width 409 height 21
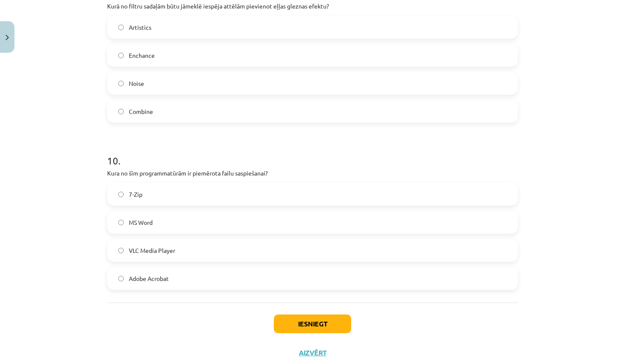
scroll to position [1699, 0]
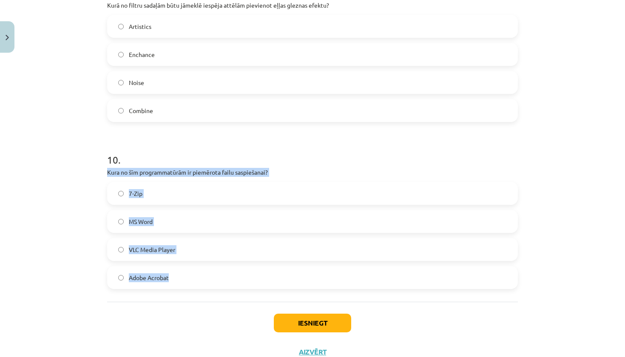
drag, startPoint x: 105, startPoint y: 171, endPoint x: 169, endPoint y: 278, distance: 124.9
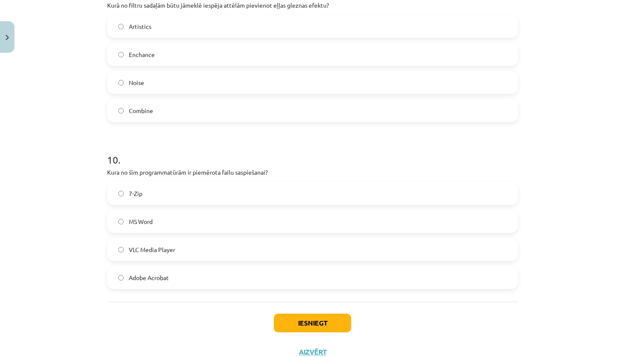
click at [133, 193] on span "7-Zip" at bounding box center [136, 193] width 14 height 9
click at [322, 318] on button "Iesniegt" at bounding box center [312, 323] width 77 height 19
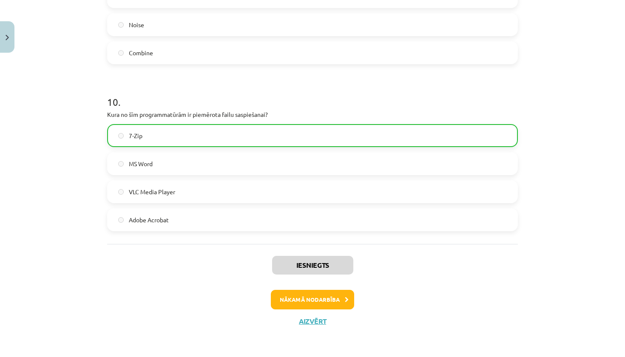
scroll to position [1758, 0]
click at [321, 303] on button "Nākamā nodarbība" at bounding box center [312, 300] width 83 height 20
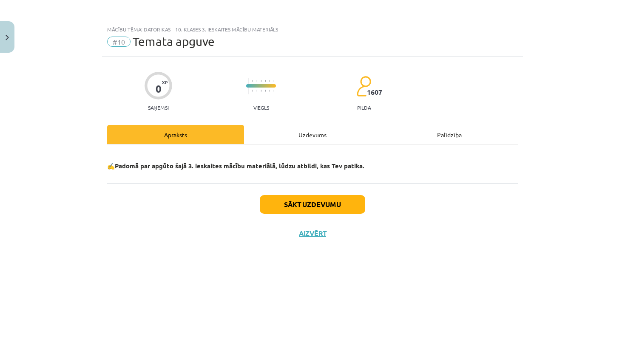
click at [320, 210] on button "Sākt uzdevumu" at bounding box center [312, 204] width 105 height 19
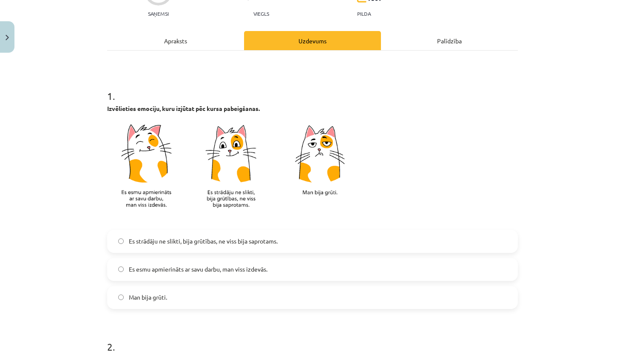
scroll to position [96, 0]
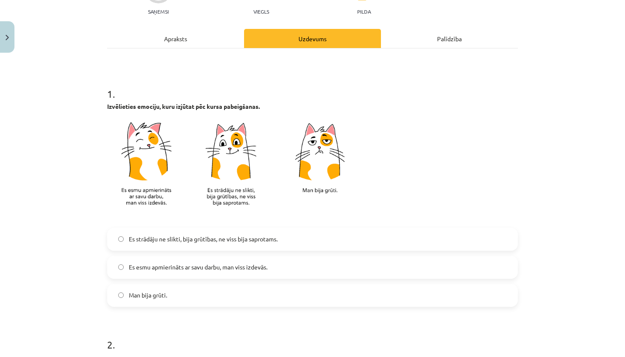
click at [249, 271] on span "Es esmu apmierināts ar savu darbu, man viss izdevās." at bounding box center [198, 267] width 139 height 9
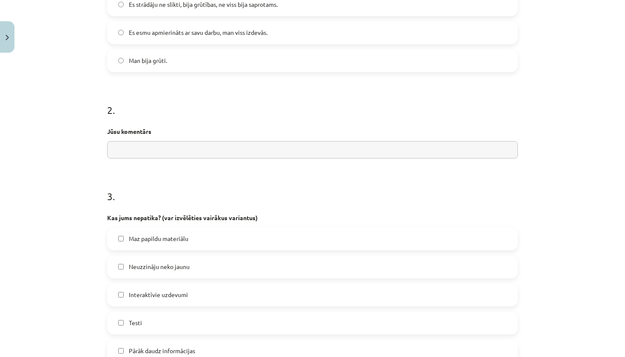
scroll to position [331, 0]
click at [250, 148] on input "text" at bounding box center [312, 149] width 411 height 17
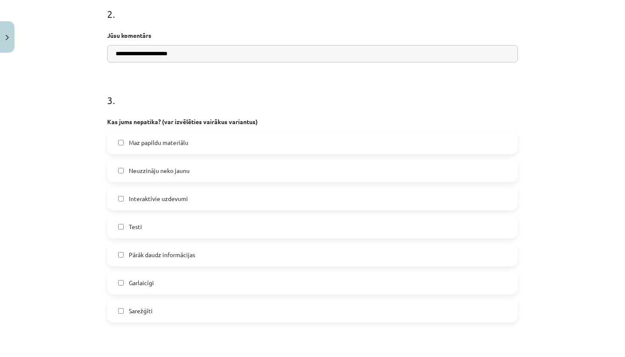
scroll to position [428, 0]
type input "**********"
click at [199, 313] on label "Sarežģīti" at bounding box center [312, 310] width 409 height 21
click at [230, 137] on label "Maz papildu materiālu" at bounding box center [312, 141] width 409 height 21
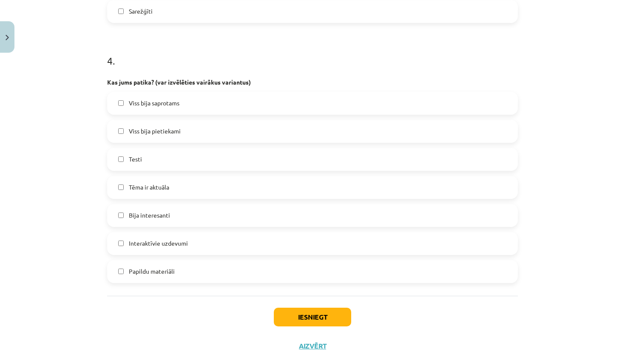
scroll to position [732, 0]
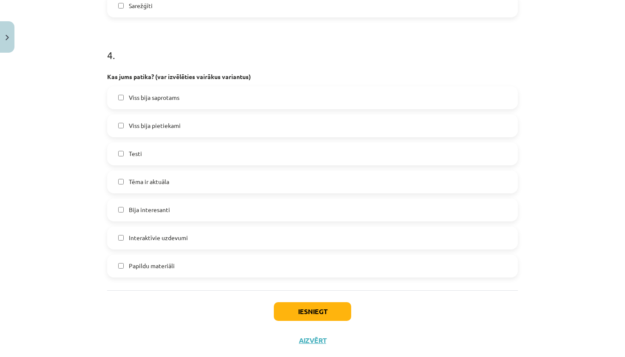
click at [237, 91] on label "Viss bija saprotams" at bounding box center [312, 97] width 409 height 21
click at [198, 155] on label "Testi" at bounding box center [312, 153] width 409 height 21
click at [181, 215] on label "Bija interesanti" at bounding box center [312, 209] width 409 height 21
click at [291, 309] on button "Iesniegt" at bounding box center [312, 311] width 77 height 19
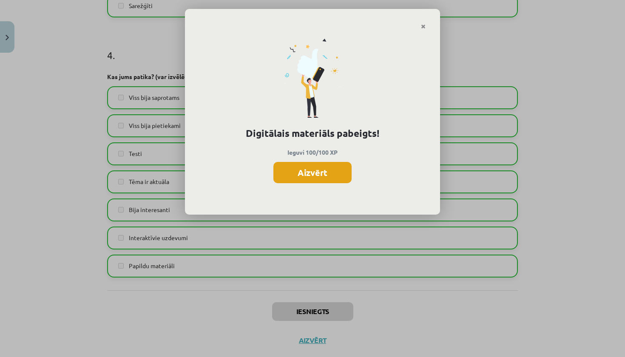
click at [320, 175] on button "Aizvērt" at bounding box center [312, 172] width 78 height 21
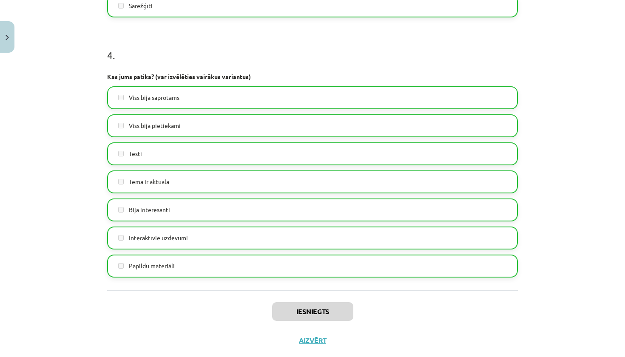
click at [313, 340] on button "Aizvērt" at bounding box center [312, 340] width 32 height 9
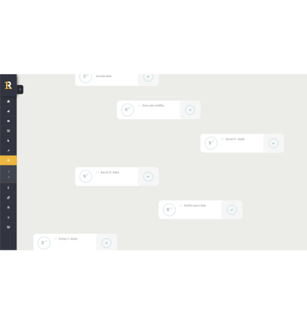
scroll to position [273, 0]
